Goal: Complete application form

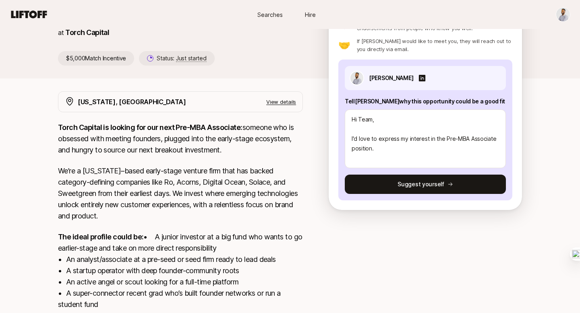
scroll to position [71, 0]
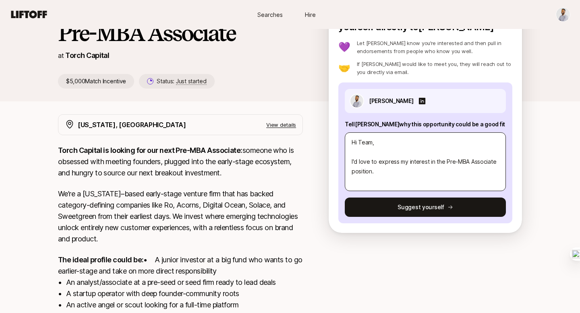
click at [390, 168] on textarea "Hi Team, I'd love to express my interest in the Pre-MBA Associate position." at bounding box center [425, 161] width 161 height 59
type textarea "Hi Team, I'd love to express my interest in the Pre-MBA Associate position. t"
type textarea "x"
type textarea "Hi Team, I'd love to express my interest in the Pre-MBA Associate position. to"
type textarea "x"
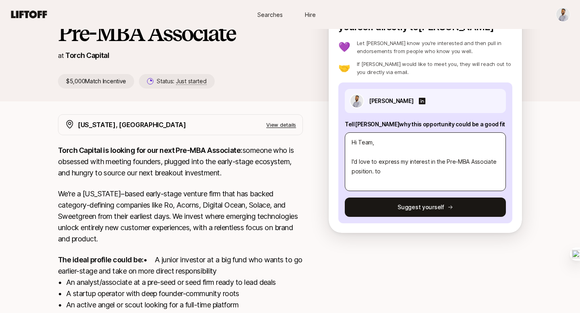
type textarea "Hi Team, I'd love to express my interest in the Pre-MBA Associate position. to"
type textarea "x"
type textarea "Hi Team, I'd love to express my interest in the Pre-MBA Associate position. to"
type textarea "x"
type textarea "Hi Team, I'd love to express my interest in the Pre-MBA Associate position. t"
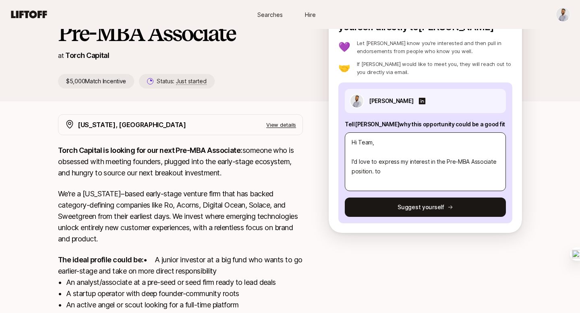
type textarea "x"
type textarea "Hi Team, I'd love to express my interest in the Pre-MBA Associate position."
type textarea "x"
type textarea "Hi Team, I'd love to express my interest in the Pre-MBA Associate position. T"
type textarea "x"
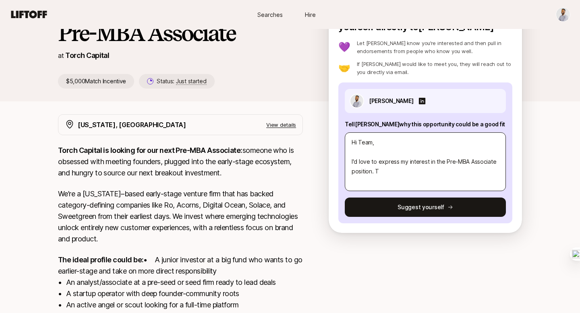
type textarea "Hi Team, I'd love to express my interest in the Pre-MBA Associate position. To"
type textarea "x"
type textarea "Hi Team, I'd love to express my interest in the Pre-MBA Associate position. To"
type textarea "x"
type textarea "Hi Team, I'd love to express my interest in the Pre-MBA Associate position. To c"
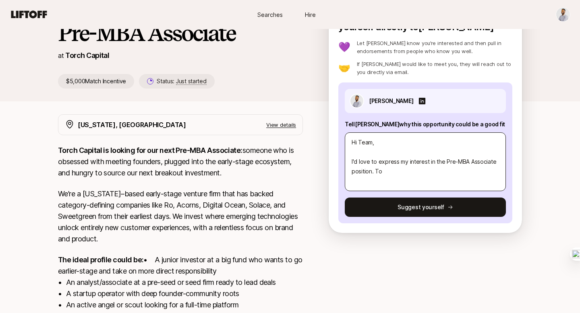
type textarea "x"
type textarea "Hi Team, I'd love to express my interest in the Pre-MBA Associate position. To …"
type textarea "x"
type textarea "Hi Team, I'd love to express my interest in the Pre-MBA Associate position. To …"
type textarea "x"
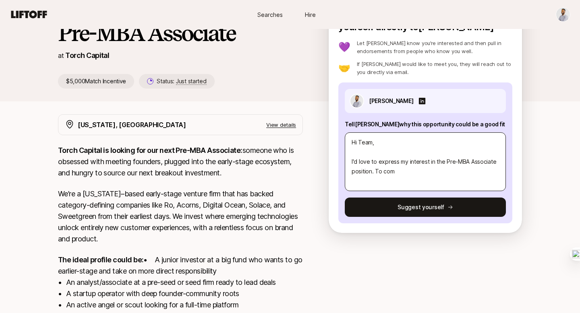
type textarea "Hi Team, I'd love to express my interest in the Pre-MBA Associate position. To …"
type textarea "x"
type textarea "Hi Team, I'd love to express my interest in the Pre-MBA Associate position. To …"
type textarea "x"
type textarea "Hi Team, I'd love to express my interest in the Pre-MBA Associate position. To …"
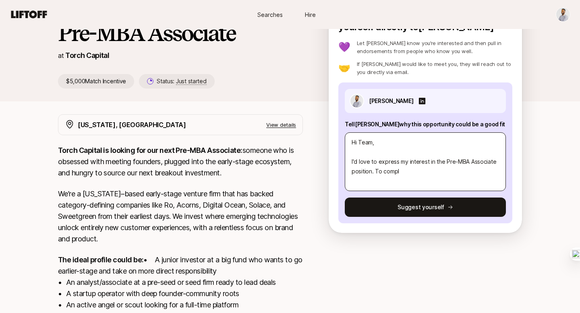
type textarea "x"
type textarea "Hi Team, I'd love to express my interest in the Pre-MBA Associate position. To …"
type textarea "x"
type textarea "Hi Team, I'd love to express my interest in the Pre-MBA Associate position. To …"
type textarea "x"
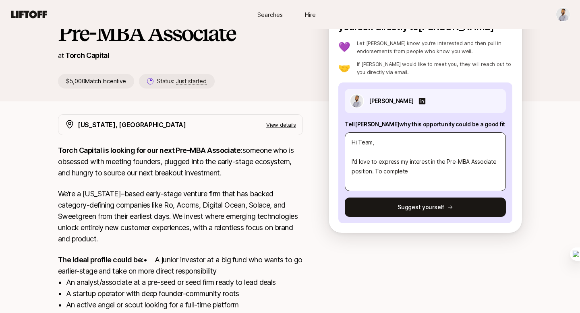
type textarea "Hi Team, I'd love to express my interest in the Pre-MBA Associate position. To …"
type textarea "x"
click at [418, 171] on textarea "Hi Team, I'd love to express my interest in the Pre-MBA Associate position. To …" at bounding box center [425, 161] width 161 height 59
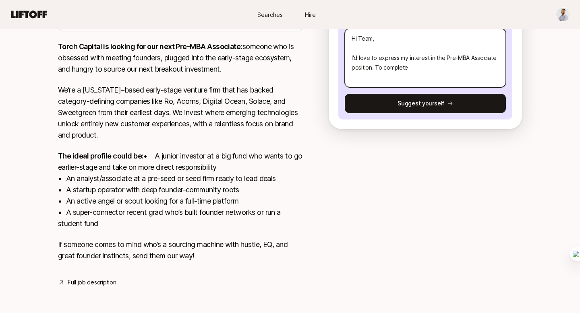
scroll to position [0, 0]
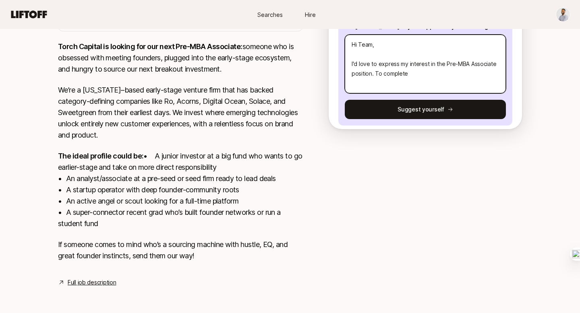
type textarea "Hi Team, I'd love to express my interest in the Pre-MBA Associate position. To …"
type textarea "x"
type textarea "Hi Team, I'd love to express my interest in the Pre-MBA Associate position. To …"
type textarea "x"
type textarea "Hi Team, I'd love to express my interest in the Pre-MBA Associate position. To …"
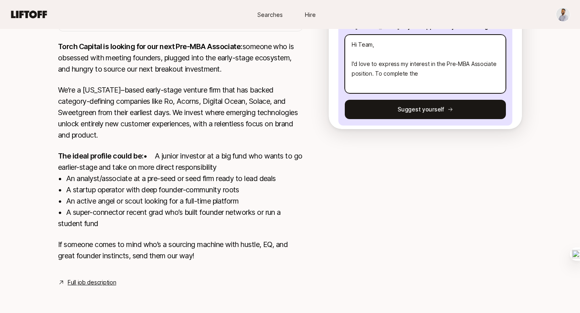
type textarea "x"
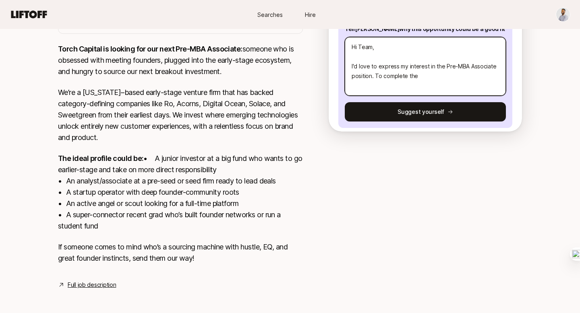
type textarea "Hi Team, I'd love to express my interest in the Pre-MBA Associate position. To …"
type textarea "x"
type textarea "Hi Team, I'd love to express my interest in the Pre-MBA Associate position. To …"
type textarea "x"
type textarea "Hi Team, I'd love to express my interest in the Pre-MBA Associate position. To …"
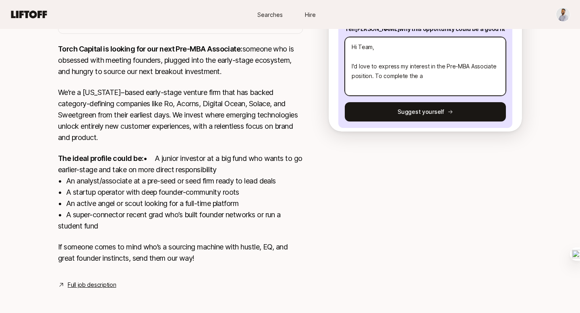
type textarea "x"
type textarea "Hi Team, I'd love to express my interest in the Pre-MBA Associate position. To …"
type textarea "x"
type textarea "Hi Team, I'd love to express my interest in the Pre-MBA Associate position. To …"
type textarea "x"
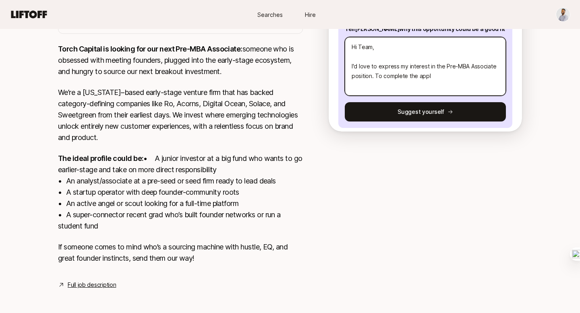
type textarea "Hi Team, I'd love to express my interest in the Pre-MBA Associate position. To …"
type textarea "x"
type textarea "Hi Team, I'd love to express my interest in the Pre-MBA Associate position. To …"
type textarea "x"
type textarea "Hi Team, I'd love to express my interest in the Pre-MBA Associate position. To …"
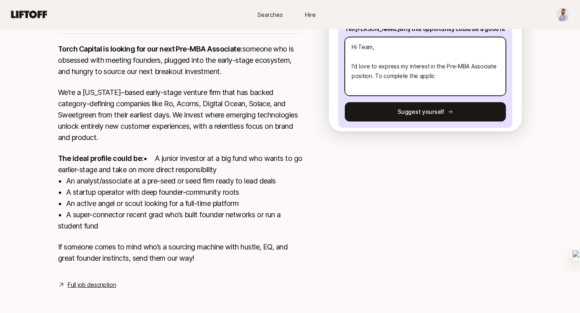
type textarea "x"
type textarea "Hi Team, I'd love to express my interest in the Pre-MBA Associate position. To …"
type textarea "x"
type textarea "Hi Team, I'd love to express my interest in the Pre-MBA Associate position. To …"
type textarea "x"
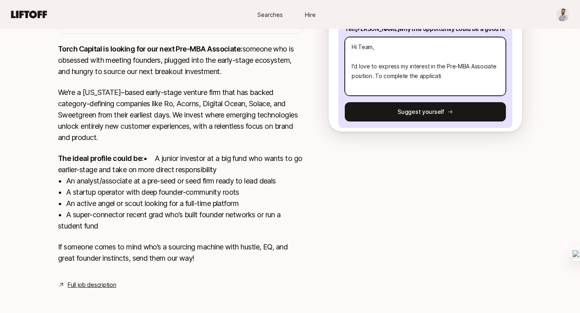
type textarea "Hi Team, I'd love to express my interest in the Pre-MBA Associate position. To …"
type textarea "x"
type textarea "Hi Team, I'd love to express my interest in the Pre-MBA Associate position. To …"
type textarea "x"
type textarea "Hi Team, I'd love to express my interest in the Pre-MBA Associate position. To …"
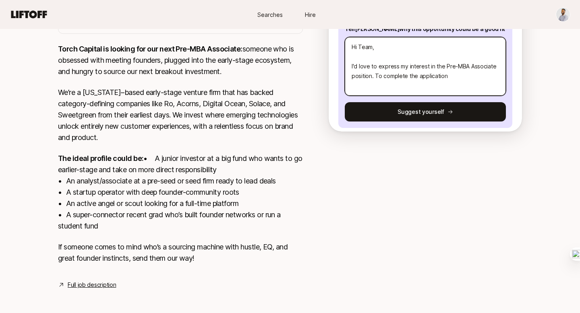
type textarea "x"
type textarea "Hi Team, I'd love to express my interest in the Pre-MBA Associate position. To …"
type textarea "x"
type textarea "Hi Team, I'd love to express my interest in the Pre-MBA Associate position. To …"
type textarea "x"
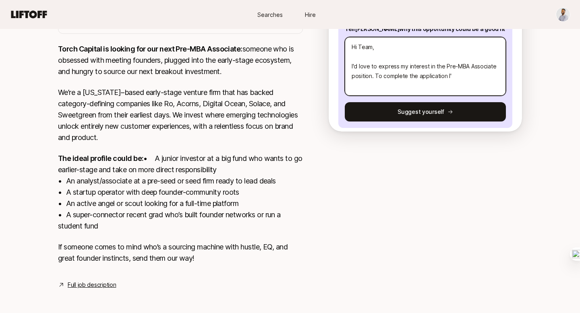
type textarea "Hi Team, I'd love to express my interest in the Pre-MBA Associate position. To …"
type textarea "x"
type textarea "Hi Team, I'd love to express my interest in the Pre-MBA Associate position. To …"
type textarea "x"
type textarea "Hi Team, I'd love to express my interest in the Pre-MBA Associate position. To …"
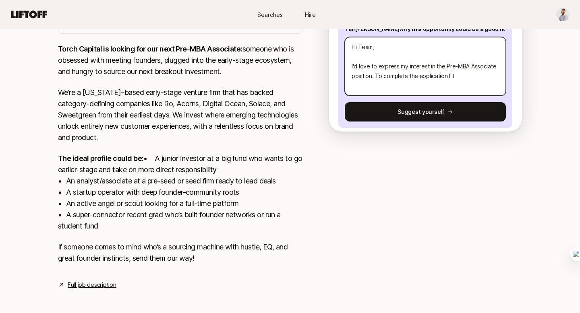
type textarea "x"
type textarea "Hi Team, I'd love to express my interest in the Pre-MBA Associate position. To …"
type textarea "x"
type textarea "Hi Team, I'd love to express my interest in the Pre-MBA Associate position. To …"
type textarea "x"
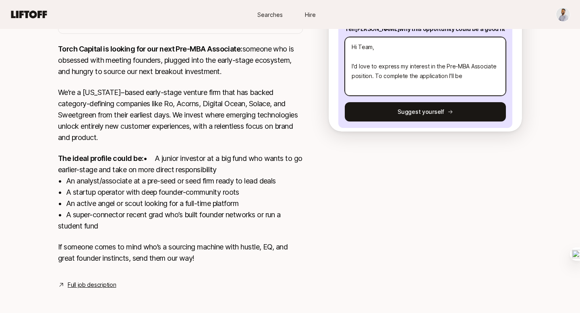
type textarea "Hi Team, I'd love to express my interest in the Pre-MBA Associate position. To …"
type textarea "x"
type textarea "Hi Team, I'd love to express my interest in the Pre-MBA Associate position. To …"
type textarea "x"
type textarea "Hi Team, I'd love to express my interest in the Pre-MBA Associate position. To …"
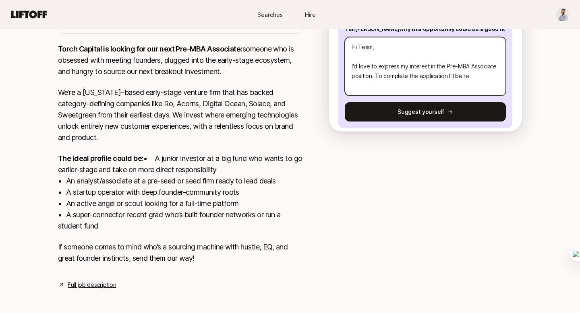
type textarea "x"
type textarea "Hi Team, I'd love to express my interest in the Pre-MBA Associate position. To …"
type textarea "x"
type textarea "Hi Team, I'd love to express my interest in the Pre-MBA Associate position. To …"
type textarea "x"
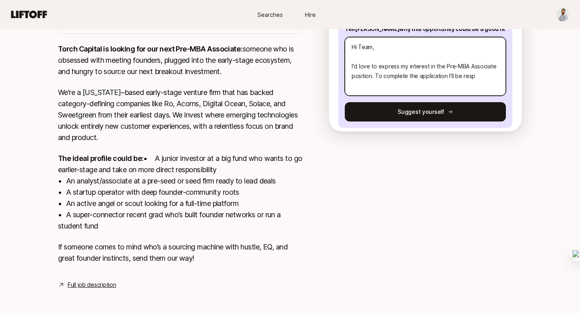
type textarea "Hi Team, I'd love to express my interest in the Pre-MBA Associate position. To …"
type textarea "x"
type textarea "Hi Team, I'd love to express my interest in the Pre-MBA Associate position. To …"
type textarea "x"
type textarea "Hi Team, I'd love to express my interest in the Pre-MBA Associate position. To …"
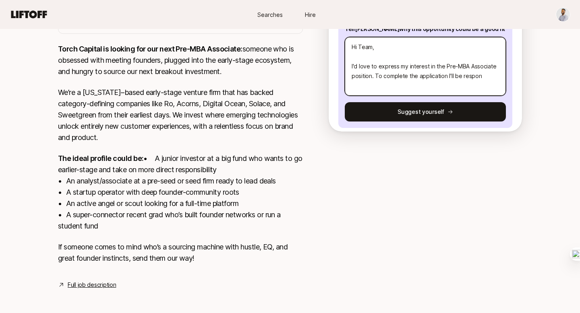
type textarea "x"
type textarea "Hi Team, I'd love to express my interest in the Pre-MBA Associate position. To …"
type textarea "x"
type textarea "Hi Team, I'd love to express my interest in the Pre-MBA Associate position. To …"
type textarea "x"
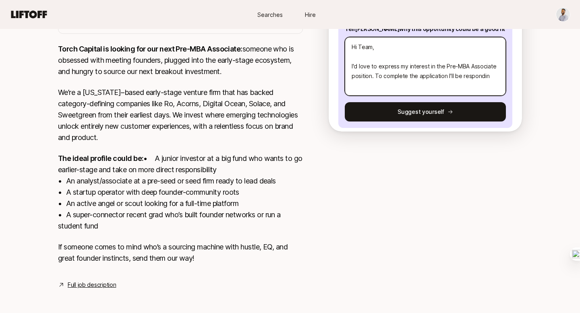
type textarea "Hi Team, I'd love to express my interest in the Pre-MBA Associate position. To …"
type textarea "x"
type textarea "Hi Team, I'd love to express my interest in the Pre-MBA Associate position. To …"
type textarea "x"
type textarea "Hi Team, I'd love to express my interest in the Pre-MBA Associate position. To …"
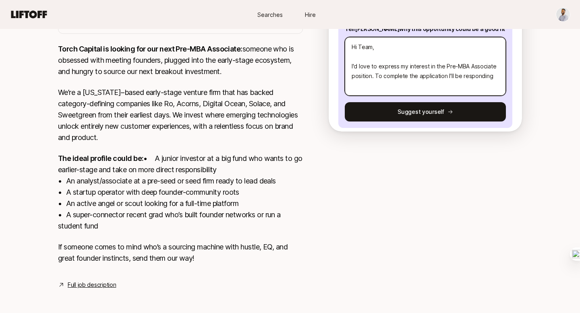
type textarea "x"
type textarea "Hi Team, I'd love to express my interest in the Pre-MBA Associate position. To …"
type textarea "x"
type textarea "Hi Team, I'd love to express my interest in the Pre-MBA Associate position. To …"
type textarea "x"
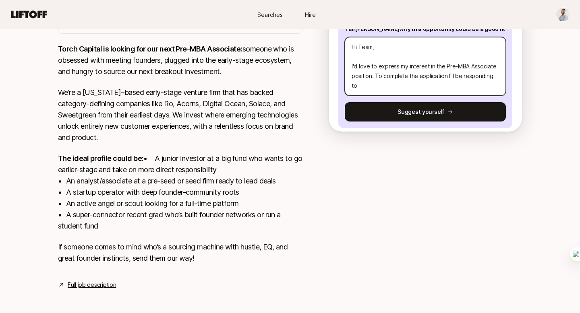
type textarea "Hi Team, I'd love to express my interest in the Pre-MBA Associate position. To …"
type textarea "x"
type textarea "Hi Team, I'd love to express my interest in the Pre-MBA Associate position. To …"
type textarea "x"
type textarea "Hi Team, I'd love to express my interest in the Pre-MBA Associate position. To …"
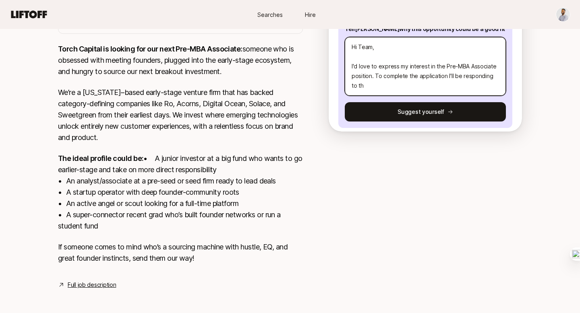
type textarea "x"
type textarea "Hi Team, I'd love to express my interest in the Pre-MBA Associate position. To …"
type textarea "x"
type textarea "Hi Team, I'd love to express my interest in the Pre-MBA Associate position. To …"
type textarea "x"
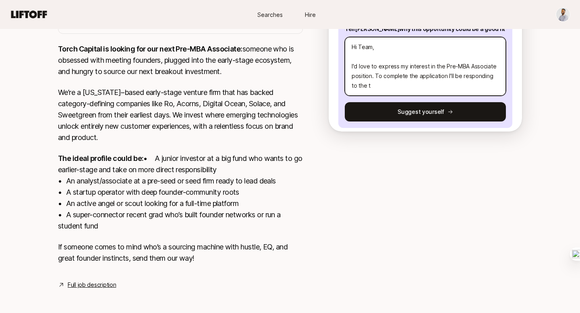
type textarea "Hi Team, I'd love to express my interest in the Pre-MBA Associate position. To …"
type textarea "x"
type textarea "Hi Team, I'd love to express my interest in the Pre-MBA Associate position. To …"
type textarea "x"
type textarea "Hi Team, I'd love to express my interest in the Pre-MBA Associate position. To …"
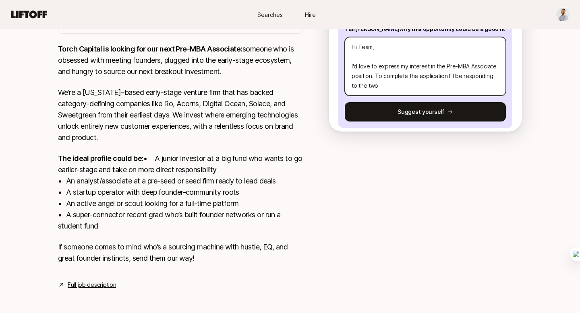
type textarea "x"
type textarea "Hi Team, I'd love to express my interest in the Pre-MBA Associate position. To …"
type textarea "x"
type textarea "Hi Team, I'd love to express my interest in the Pre-MBA Associate position. To …"
type textarea "x"
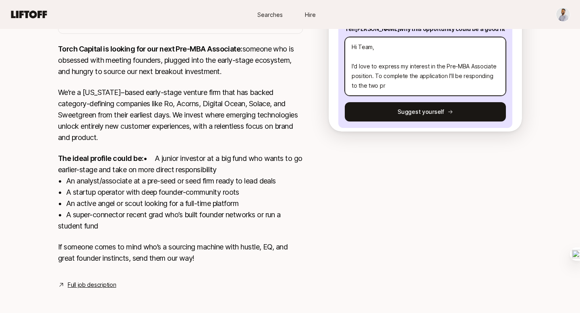
type textarea "Hi Team, I'd love to express my interest in the Pre-MBA Associate position. To …"
type textarea "x"
type textarea "Hi Team, I'd love to express my interest in the Pre-MBA Associate position. To …"
type textarea "x"
type textarea "Hi Team, I'd love to express my interest in the Pre-MBA Associate position. To …"
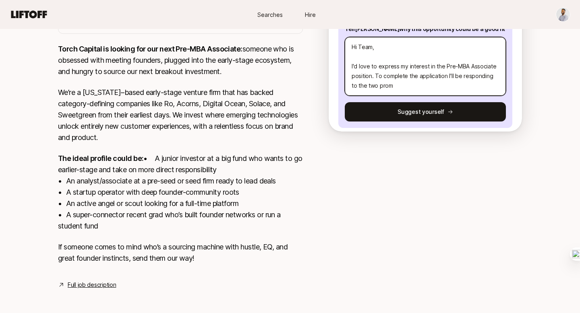
type textarea "x"
type textarea "Hi Team, I'd love to express my interest in the Pre-MBA Associate position. To …"
type textarea "x"
type textarea "Hi Team, I'd love to express my interest in the Pre-MBA Associate position. To …"
type textarea "x"
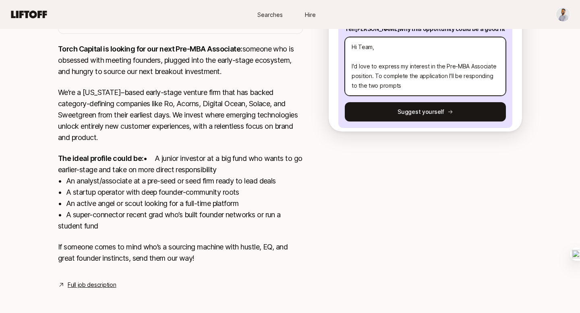
type textarea "Hi Team, I'd love to express my interest in the Pre-MBA Associate position. To …"
type textarea "x"
type textarea "Hi Team, I'd love to express my interest in the Pre-MBA Associate position. To …"
type textarea "x"
type textarea "Hi Team, I'd love to express my interest in the Pre-MBA Associate position. To …"
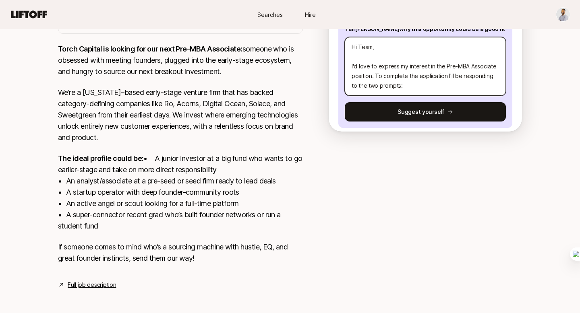
type textarea "x"
click at [394, 67] on textarea "Hi Team, I'd love to express my interest in the Pre-MBA Associate position. To …" at bounding box center [425, 66] width 161 height 59
type textarea "Hi Team, I'd love to express my interest in the Pre-MBA Associate position. To …"
type textarea "x"
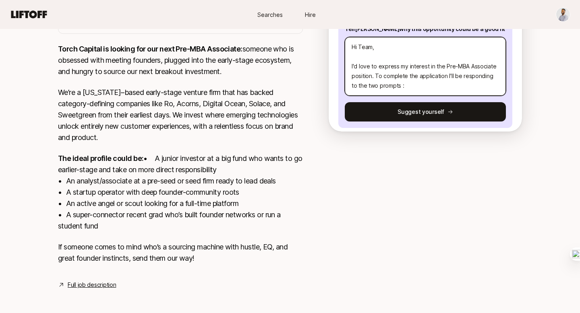
type textarea "Hi Team, I'd love to express my interest in the Pre-MBA Associate position. To …"
type textarea "x"
type textarea "Hi Team, I'd love to express my interest in the Pre-MBA Associate position. To …"
type textarea "x"
type textarea "Hi Team, I'd love to express my interest in the Pre-MBA Associate position. To …"
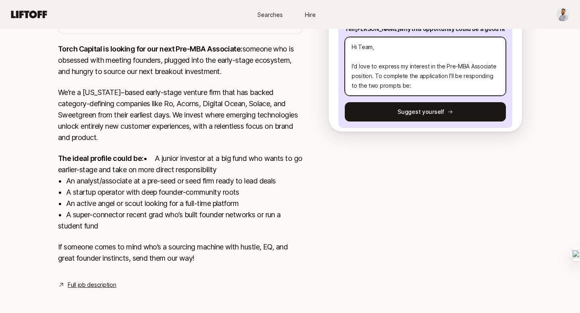
type textarea "x"
type textarea "Hi Team, I'd love to express my interest in the Pre-MBA Associate position. To …"
type textarea "x"
type textarea "Hi Team, I'd love to express my interest in the Pre-MBA Associate position. To …"
type textarea "x"
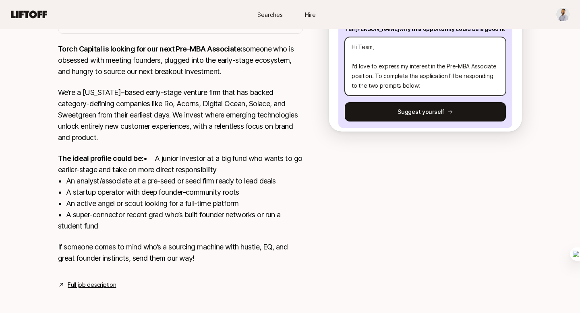
click at [384, 87] on textarea "Hi Team, I'd love to express my interest in the Pre-MBA Associate position. To …" at bounding box center [425, 66] width 161 height 59
type textarea "Hi Team, I'd love to express my interest in the Pre-MBA Associate position. To …"
type textarea "x"
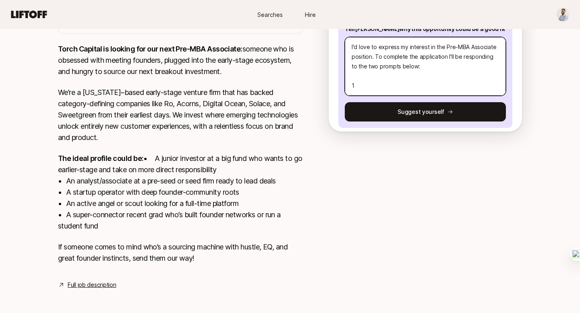
type textarea "Hi Team, I'd love to express my interest in the Pre-MBA Associate position. To …"
type textarea "x"
type textarea "Hi Team, I'd love to express my interest in the Pre-MBA Associate position. To …"
type textarea "x"
type textarea "Hi Team, I'd love to express my interest in the Pre-MBA Associate position. To …"
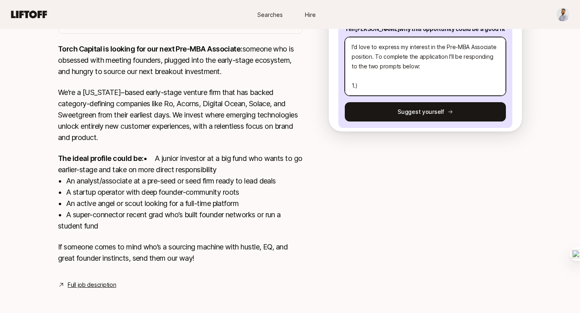
type textarea "x"
paste textarea "1. What investment thesis are you most excited about?"
type textarea "Hi Team, I'd love to express my interest in the Pre-MBA Associate position. To …"
type textarea "x"
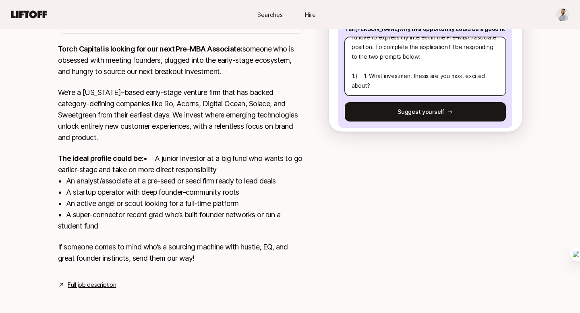
click at [369, 56] on textarea "Hi Team, I'd love to express my interest in the Pre-MBA Associate position. To …" at bounding box center [425, 66] width 161 height 59
type textarea "Hi Team, I'd love to express my interest in the Pre-MBA Associate position. To …"
type textarea "x"
type textarea "Hi Team, I'd love to express my interest in the Pre-MBA Associate position. To …"
type textarea "x"
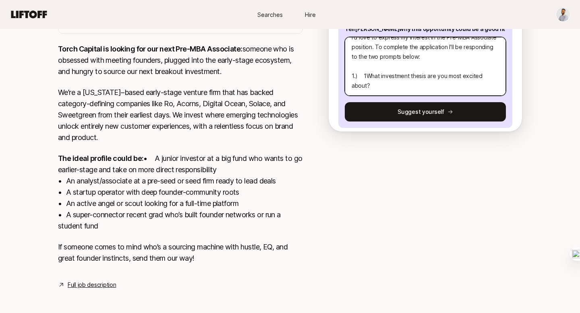
type textarea "Hi Team, I'd love to express my interest in the Pre-MBA Associate position. To …"
type textarea "x"
type textarea "Hi Team, I'd love to express my interest in the Pre-MBA Associate position. To …"
type textarea "x"
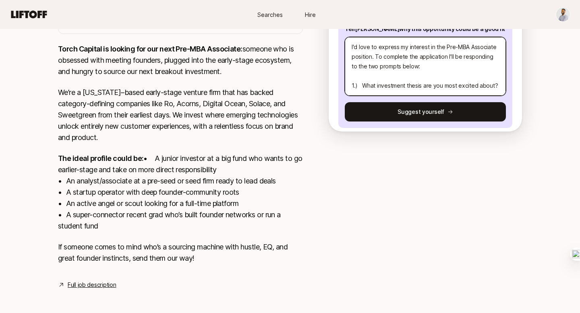
type textarea "Hi Team, I'd love to express my interest in the Pre-MBA Associate position. To …"
type textarea "x"
click at [497, 70] on textarea "Hi Team, I'd love to express my interest in the Pre-MBA Associate position. To …" at bounding box center [425, 66] width 161 height 59
type textarea "Hi Team, I'd love to express my interest in the Pre-MBA Associate position. To …"
type textarea "x"
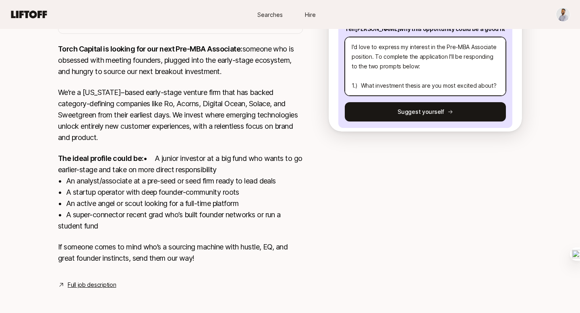
scroll to position [48, 0]
type textarea "Hi Team, I'd love to express my interest in the Pre-MBA Associate position. To …"
type textarea "x"
type textarea "Hi Team, I'd love to express my interest in the Pre-MBA Associate position. To …"
type textarea "x"
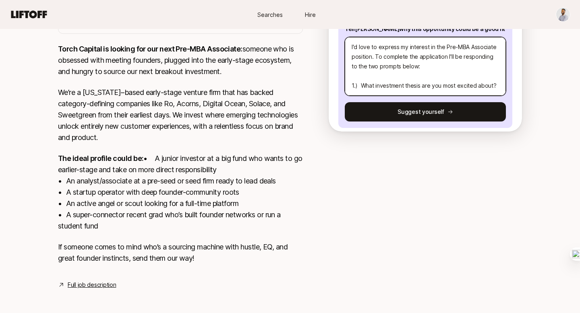
type textarea "Hi Team, I'd love to express my interest in the Pre-MBA Associate position. To …"
type textarea "x"
type textarea "Hi Team, I'd love to express my interest in the Pre-MBA Associate position. To …"
type textarea "x"
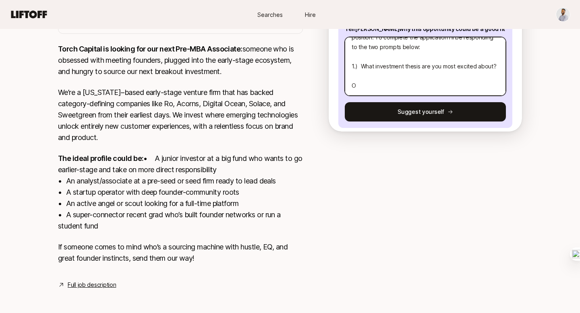
type textarea "Hi Team, I'd love to express my interest in the Pre-MBA Associate position. To …"
type textarea "x"
type textarea "Hi Team, I'd love to express my interest in the Pre-MBA Associate position. To …"
type textarea "x"
type textarea "Hi Team, I'd love to express my interest in the Pre-MBA Associate position. To …"
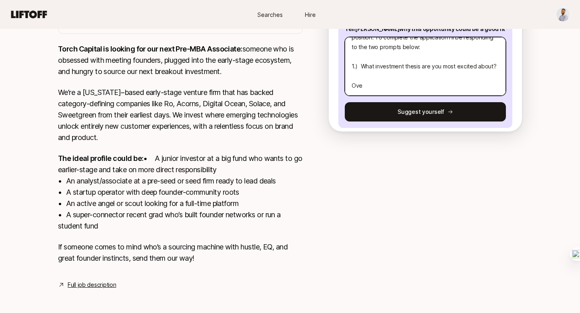
type textarea "x"
type textarea "Hi Team, I'd love to express my interest in the Pre-MBA Associate position. To …"
type textarea "x"
type textarea "Hi Team, I'd love to express my interest in the Pre-MBA Associate position. To …"
type textarea "x"
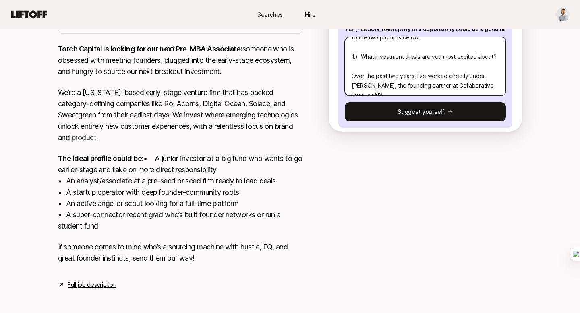
scroll to position [58, 0]
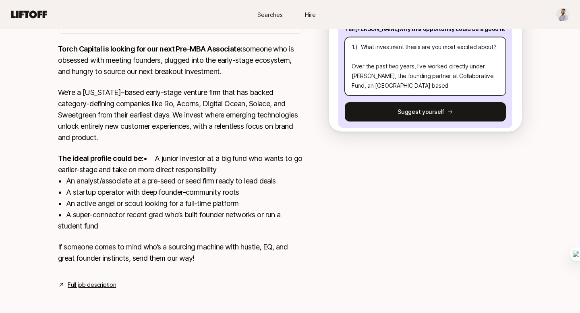
click at [425, 69] on textarea "Hi Team, I'd love to express my interest in the Pre-MBA Associate position. To …" at bounding box center [425, 66] width 161 height 59
click at [372, 77] on textarea "Hi Team, I'd love to express my interest in the Pre-MBA Associate position. To …" at bounding box center [425, 66] width 161 height 59
click at [404, 76] on textarea "Hi Team, I'd love to express my interest in the Pre-MBA Associate position. To …" at bounding box center [425, 66] width 161 height 59
click at [456, 85] on textarea "Hi Team, I'd love to express my interest in the Pre-MBA Associate position. To …" at bounding box center [425, 66] width 161 height 59
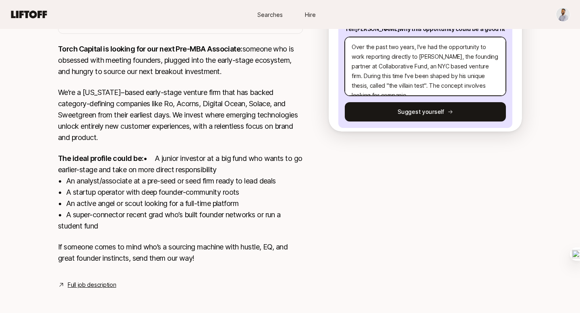
scroll to position [87, 0]
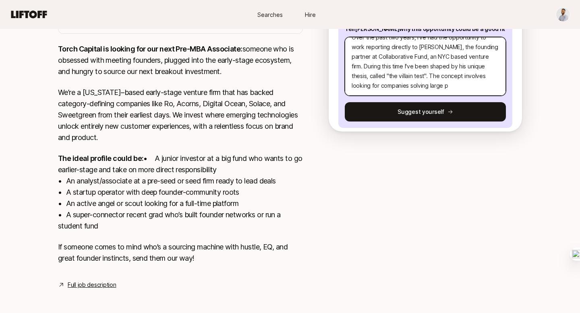
click at [430, 83] on textarea "Hi Team, I'd love to express my interest in the Pre-MBA Associate position. To …" at bounding box center [425, 66] width 161 height 59
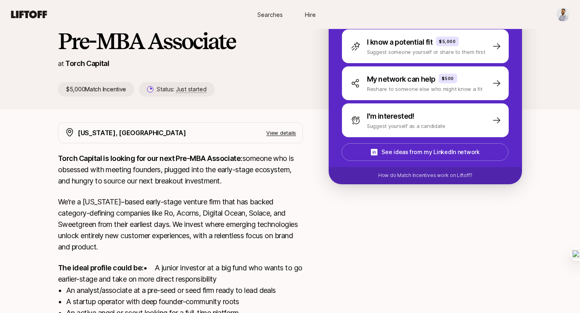
scroll to position [64, 0]
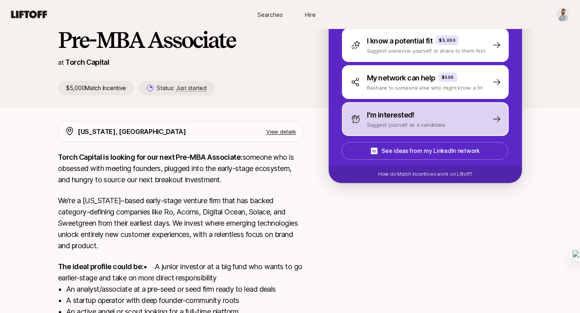
click at [393, 125] on p "Suggest yourself as a candidate" at bounding box center [406, 125] width 79 height 8
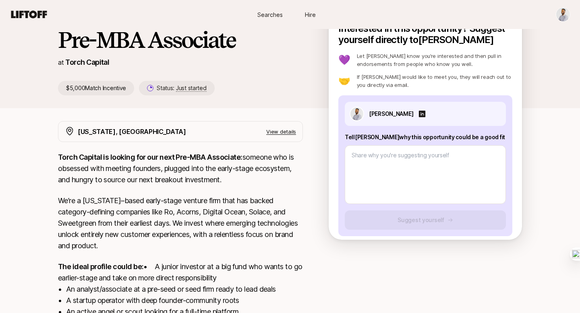
scroll to position [186, 0]
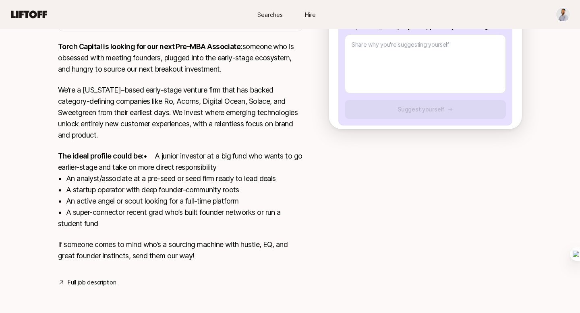
click at [97, 283] on link "Full job description" at bounding box center [92, 283] width 48 height 10
